Goal: Check status: Check status

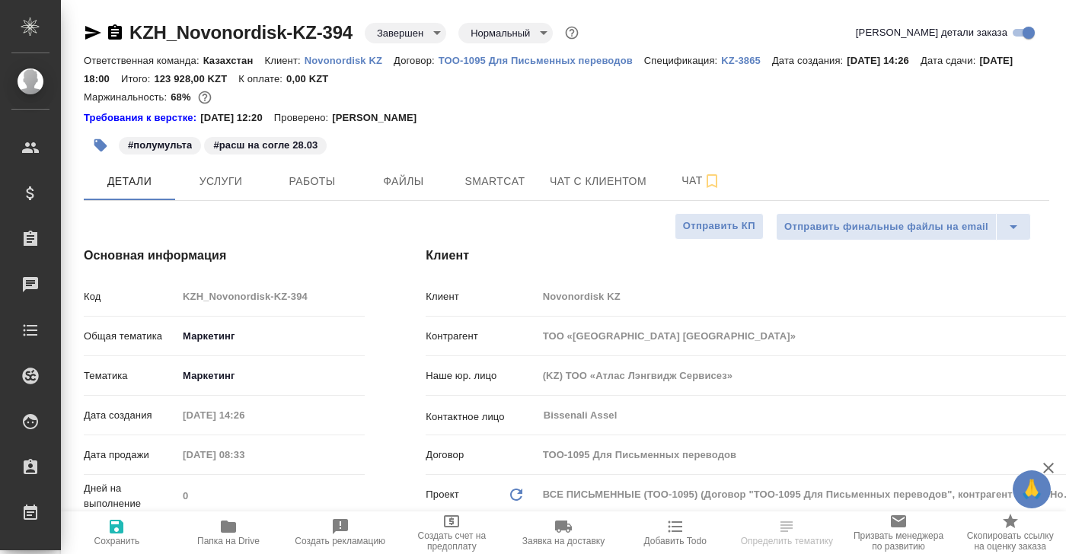
select select "RU"
type input "[PERSON_NAME]"
click at [320, 187] on span "Работы" at bounding box center [312, 181] width 73 height 19
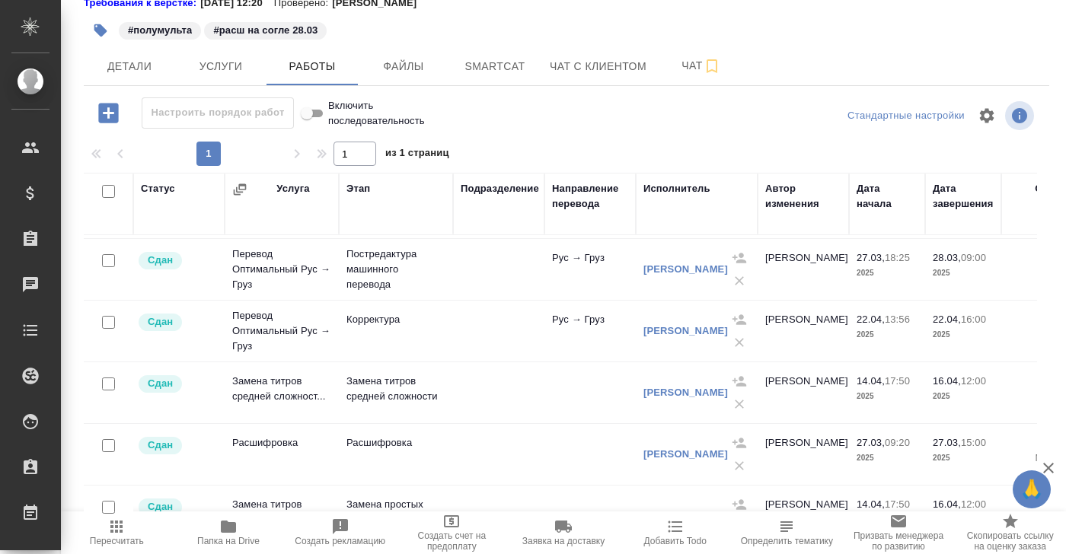
scroll to position [239, 0]
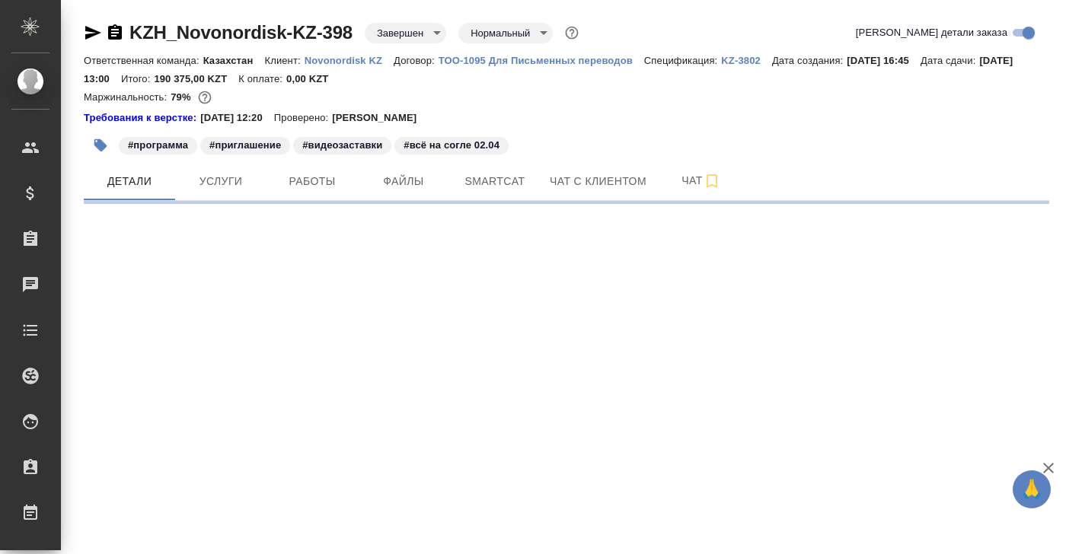
select select "RU"
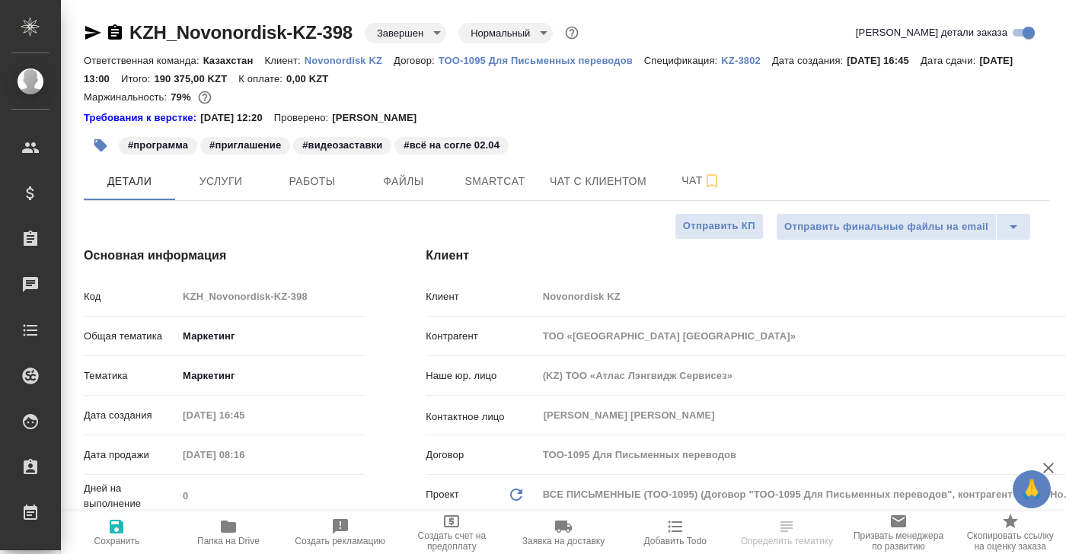
type textarea "x"
click at [316, 180] on span "Работы" at bounding box center [312, 181] width 73 height 19
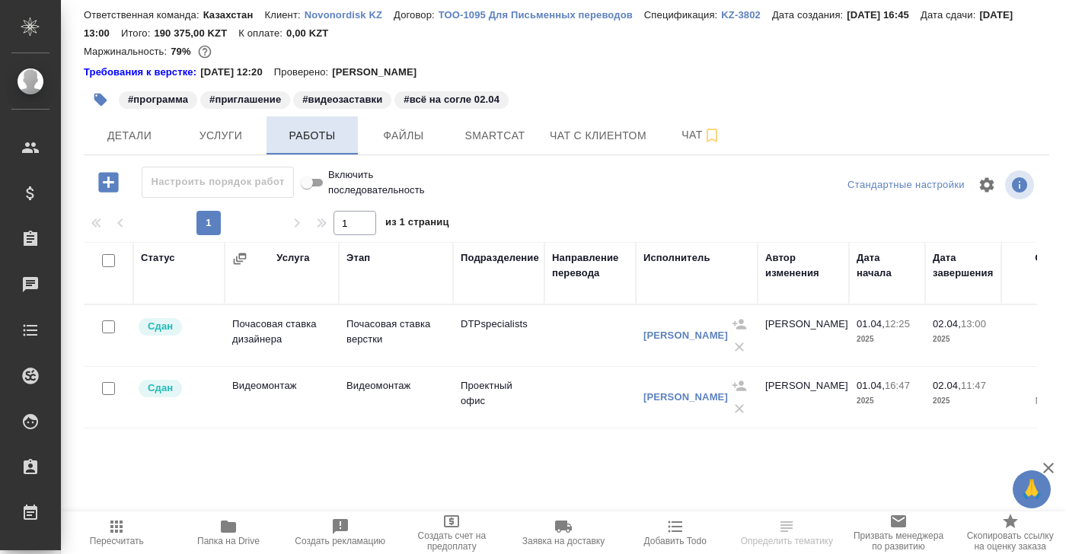
scroll to position [115, 0]
